Goal: Check status

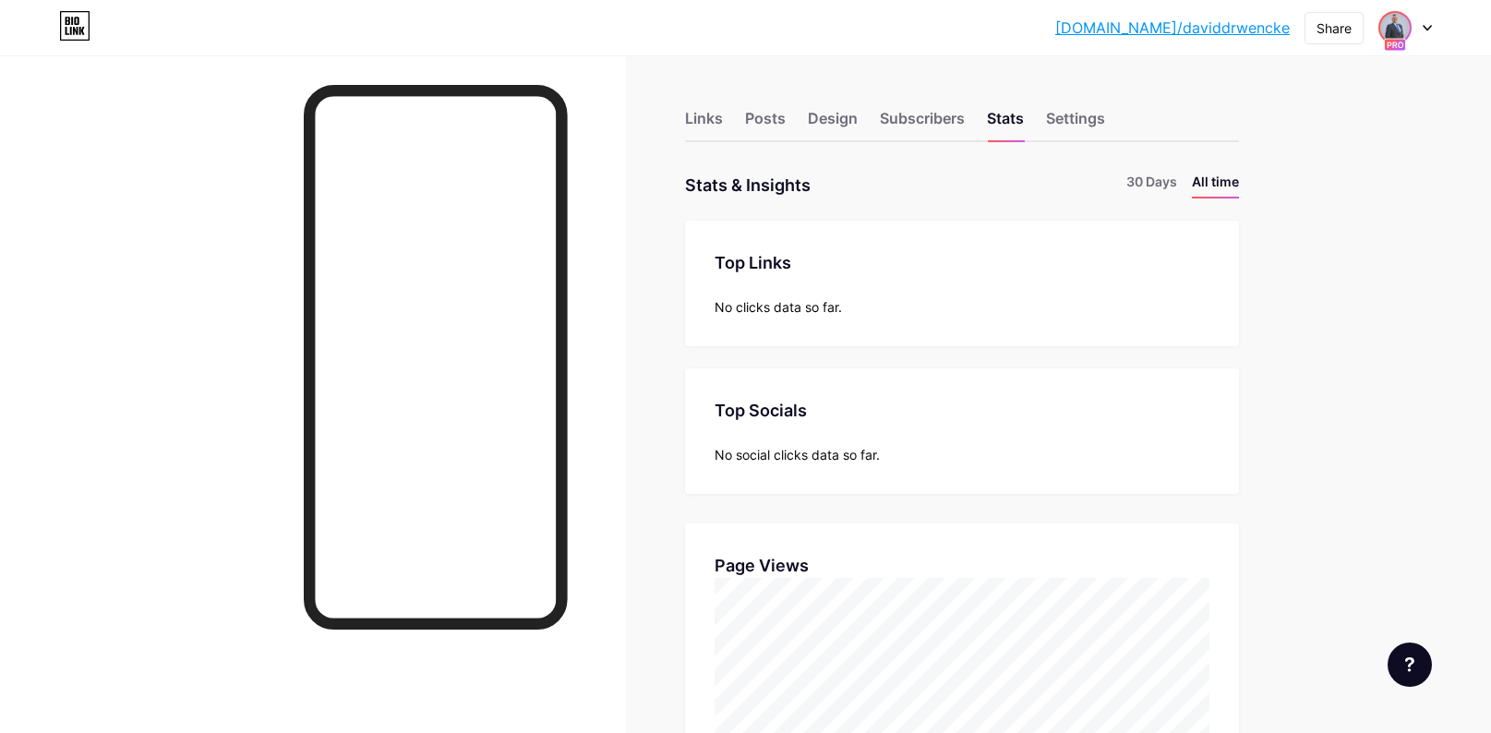
click at [1398, 34] on img at bounding box center [1395, 28] width 30 height 30
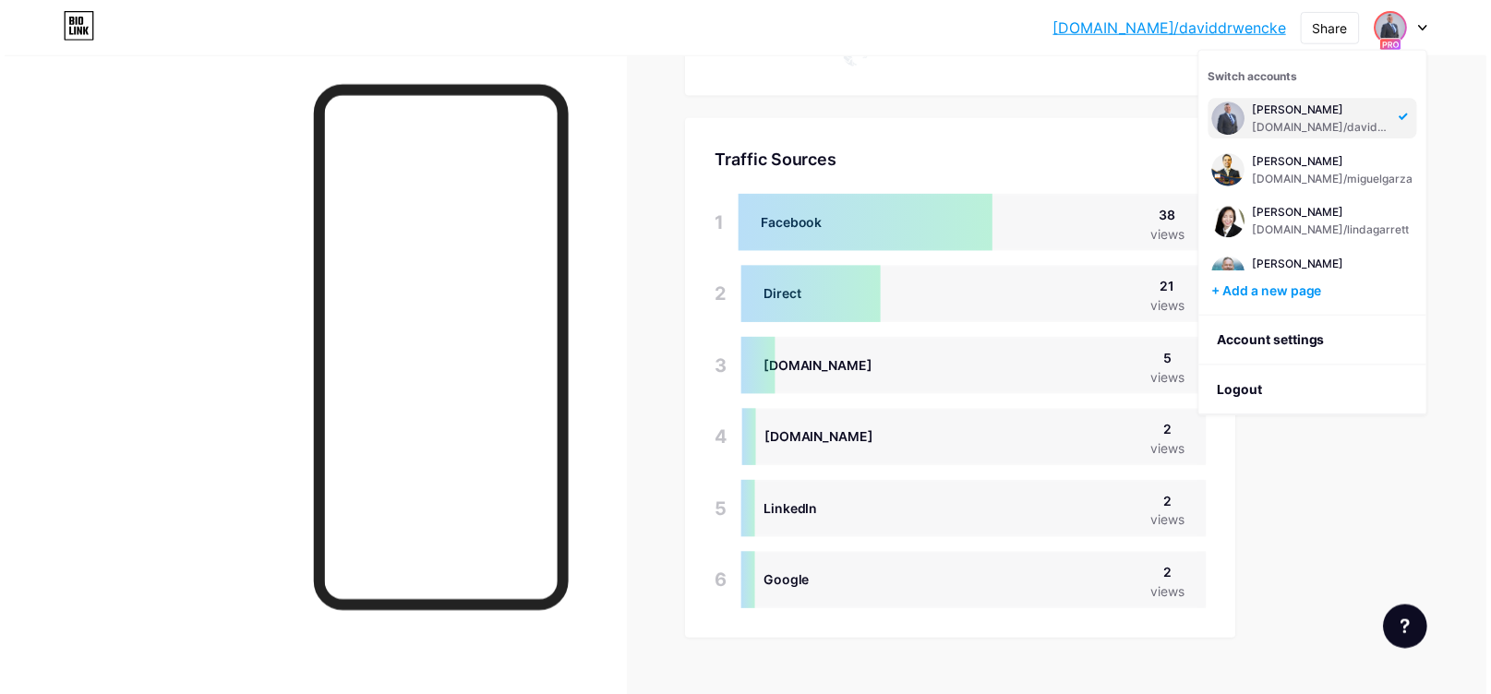
scroll to position [922644, 921846]
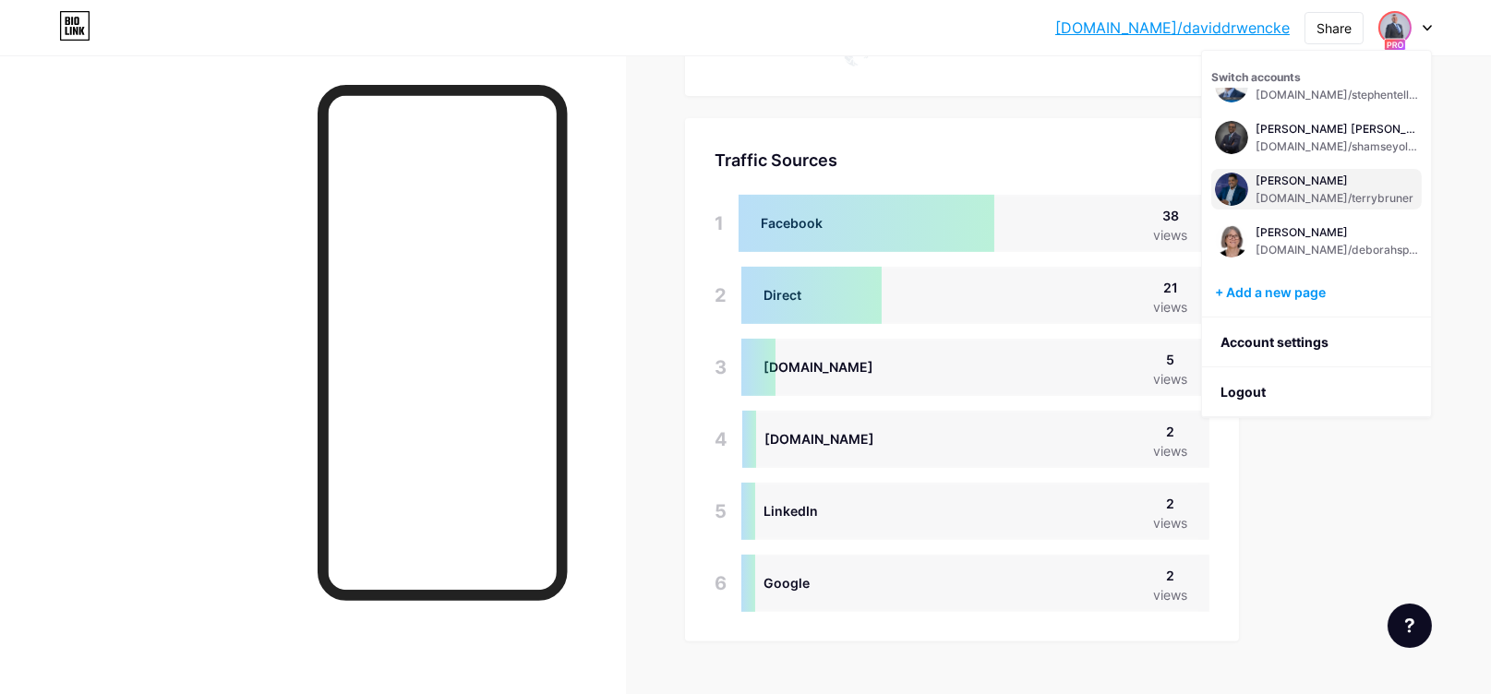
click at [1285, 195] on div "[DOMAIN_NAME]/terrybruner" at bounding box center [1335, 198] width 158 height 15
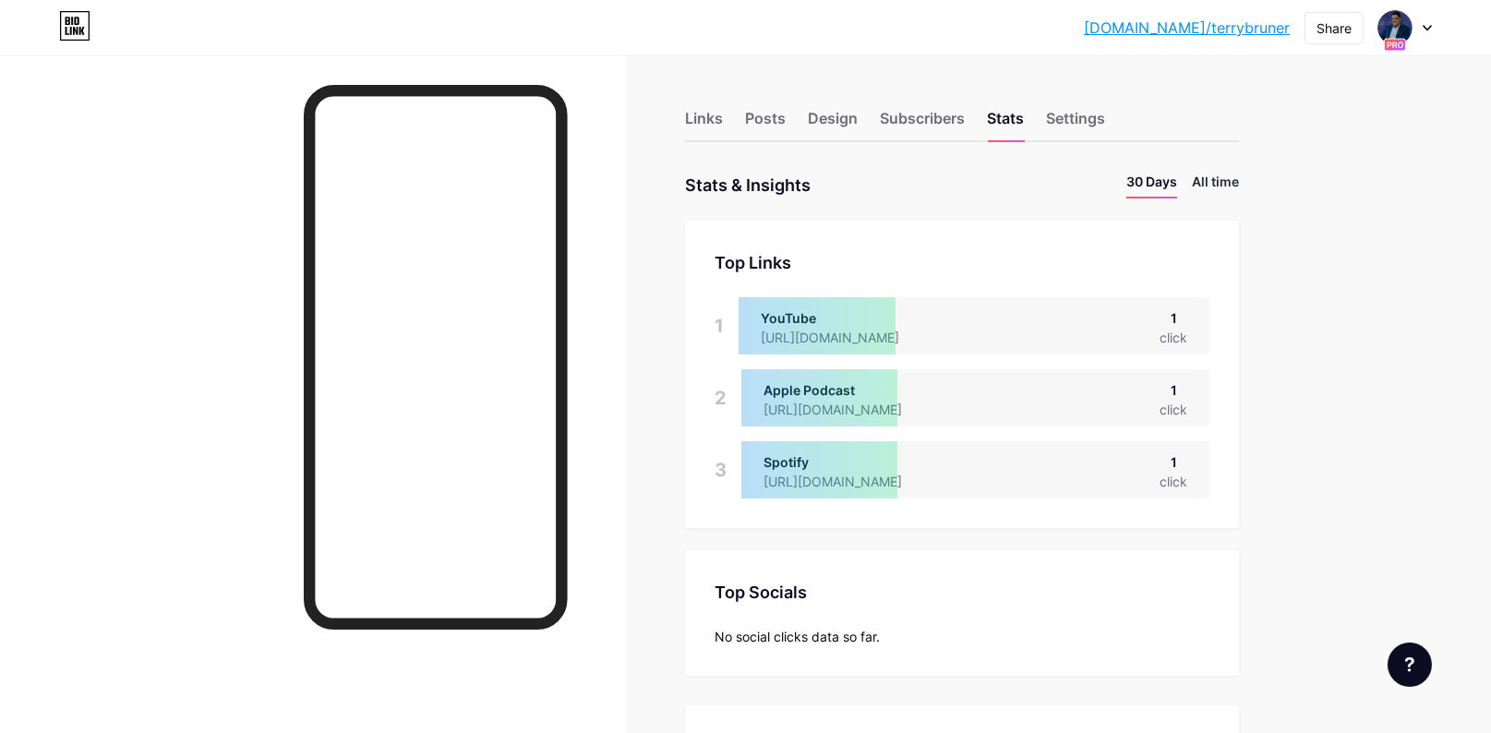
click at [1228, 174] on li "All time" at bounding box center [1215, 185] width 47 height 27
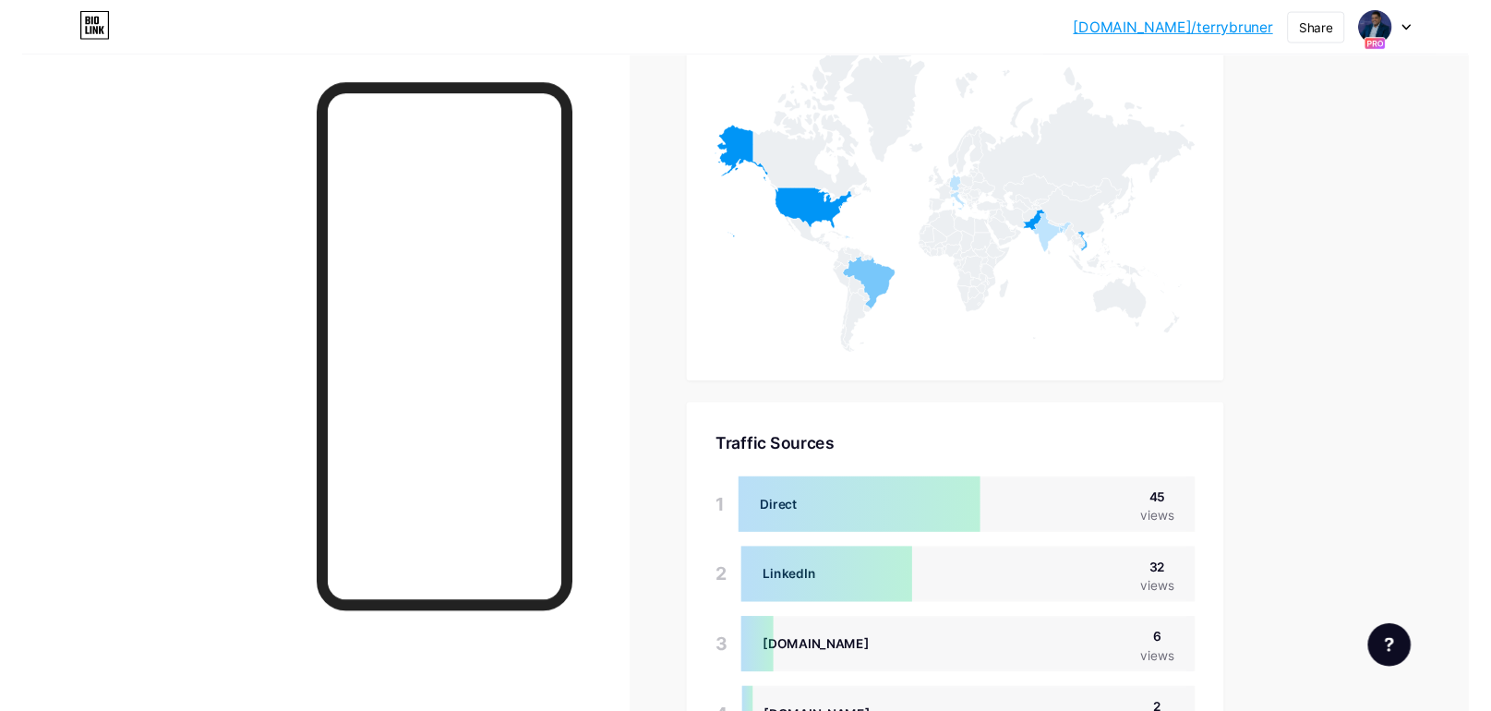
scroll to position [1101, 0]
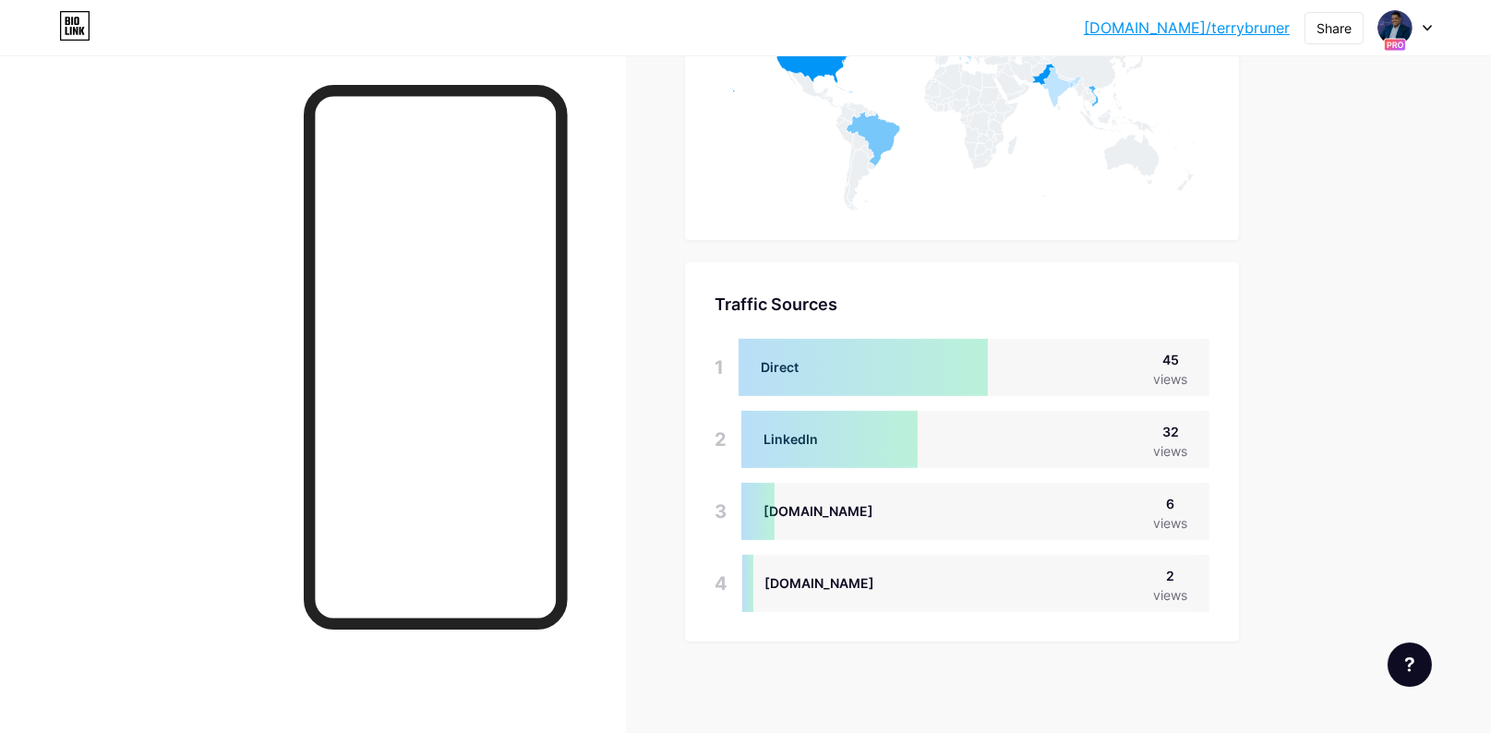
click at [1428, 30] on icon at bounding box center [1427, 28] width 9 height 6
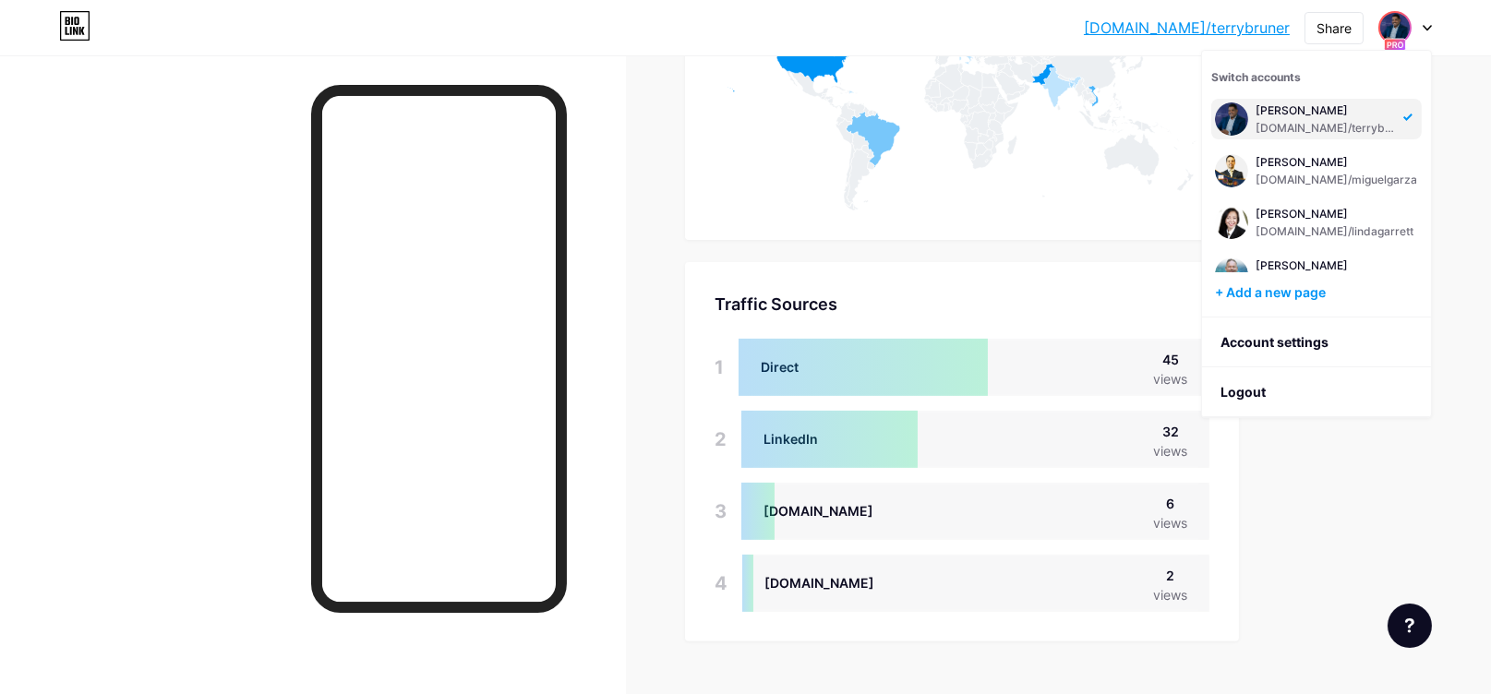
scroll to position [922644, 921846]
